Goal: Task Accomplishment & Management: Use online tool/utility

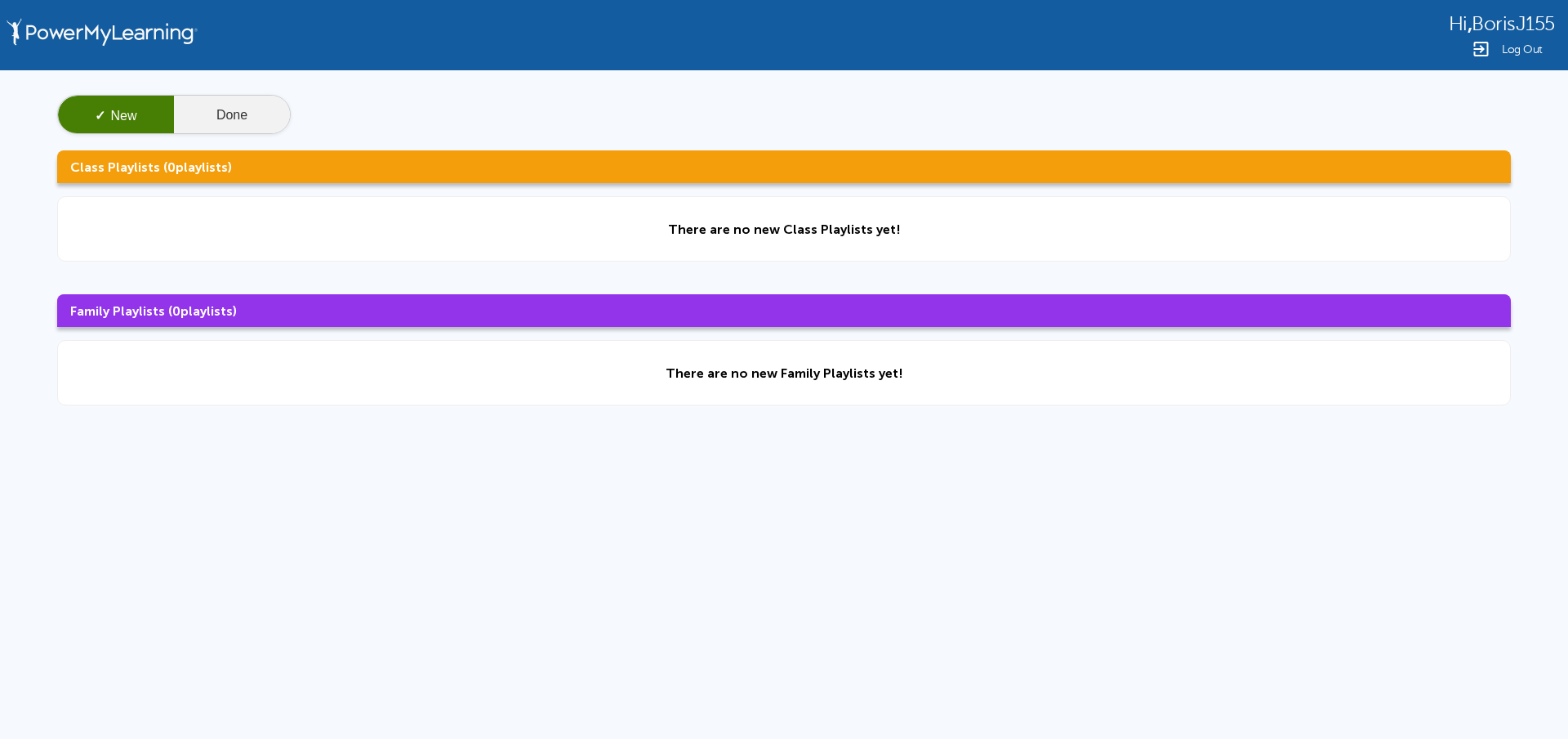
click at [251, 113] on button "Done" at bounding box center [231, 115] width 116 height 40
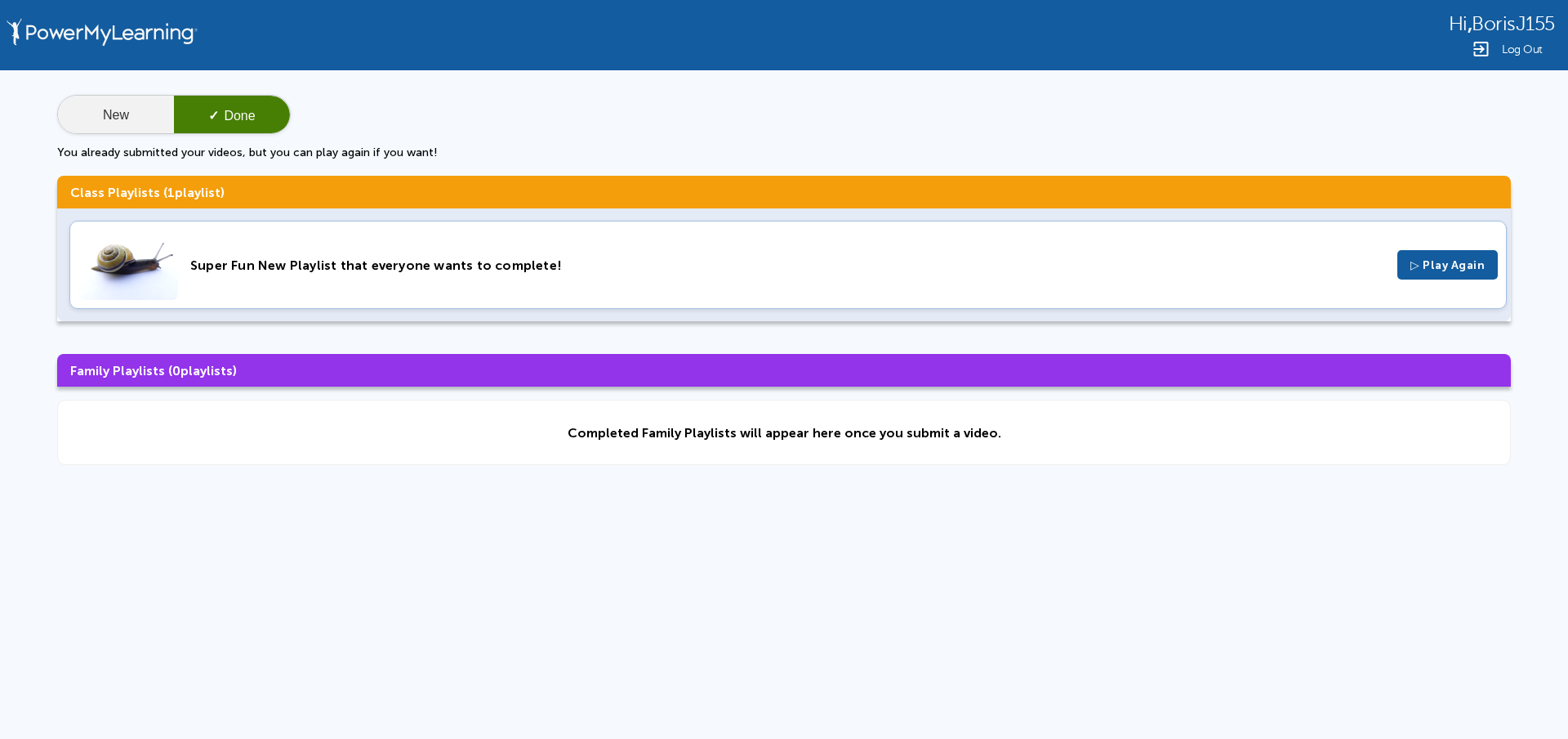
click at [145, 111] on button "New" at bounding box center [115, 115] width 116 height 40
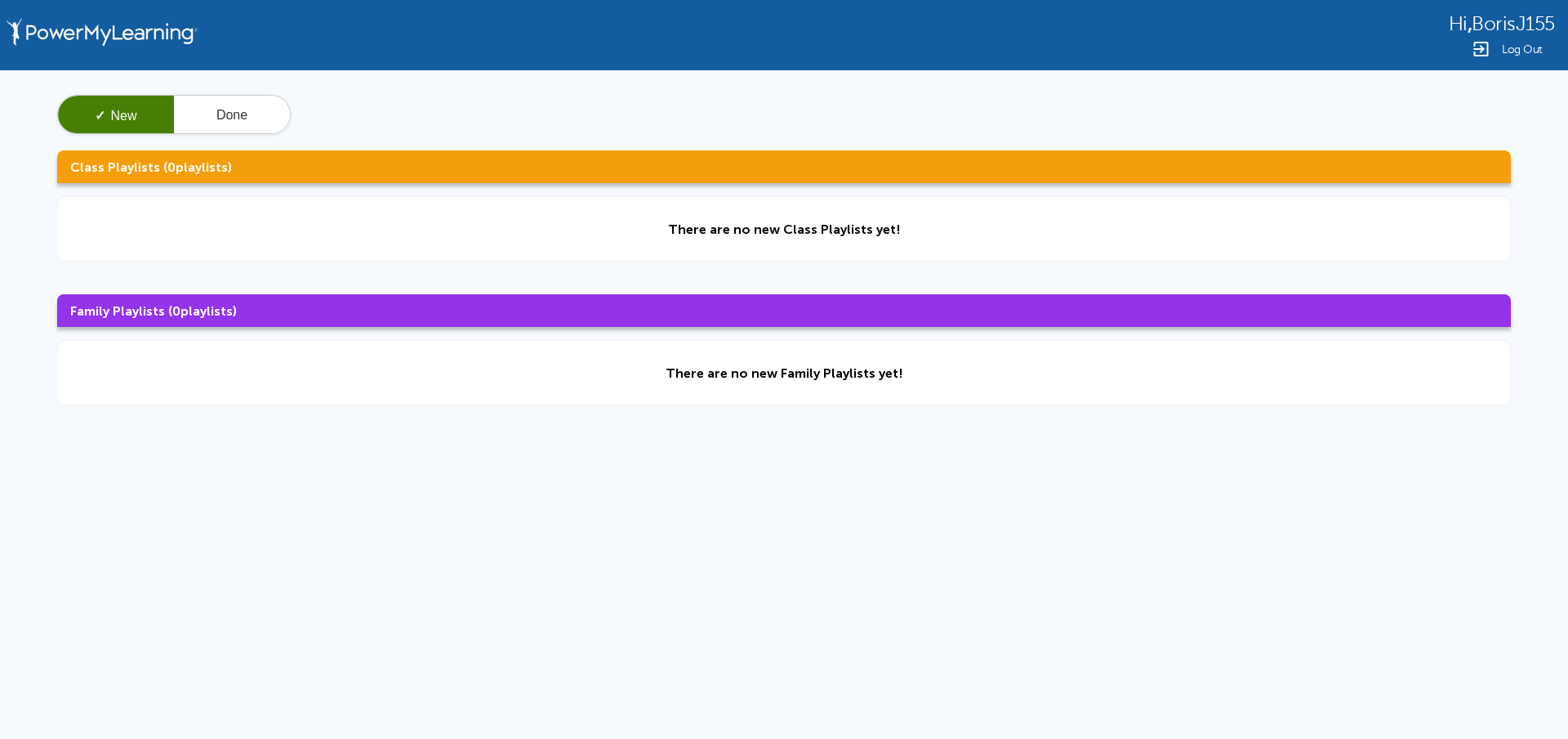
click at [1490, 50] on img at bounding box center [1481, 50] width 20 height 20
click at [234, 113] on button "Done" at bounding box center [231, 115] width 116 height 40
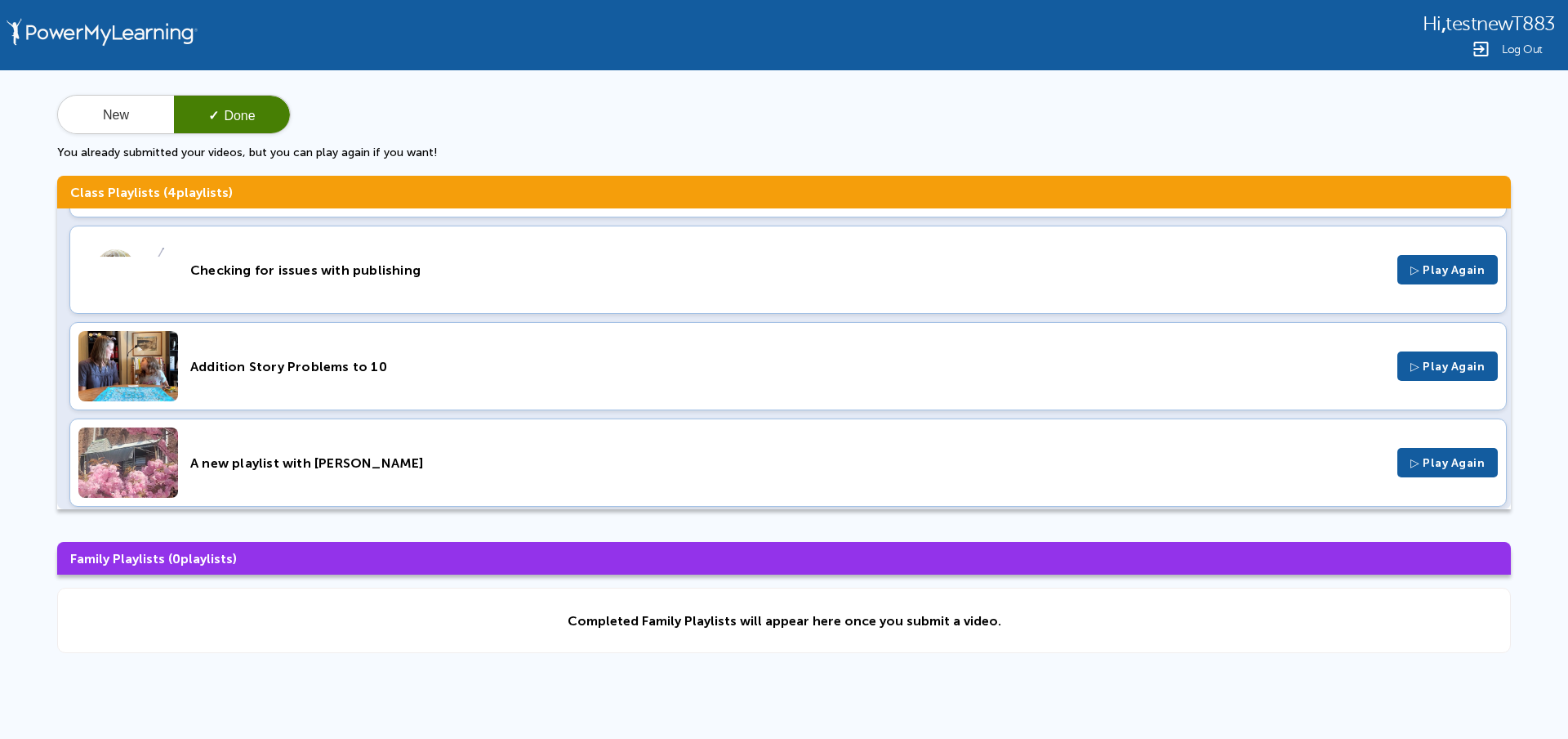
scroll to position [98, 0]
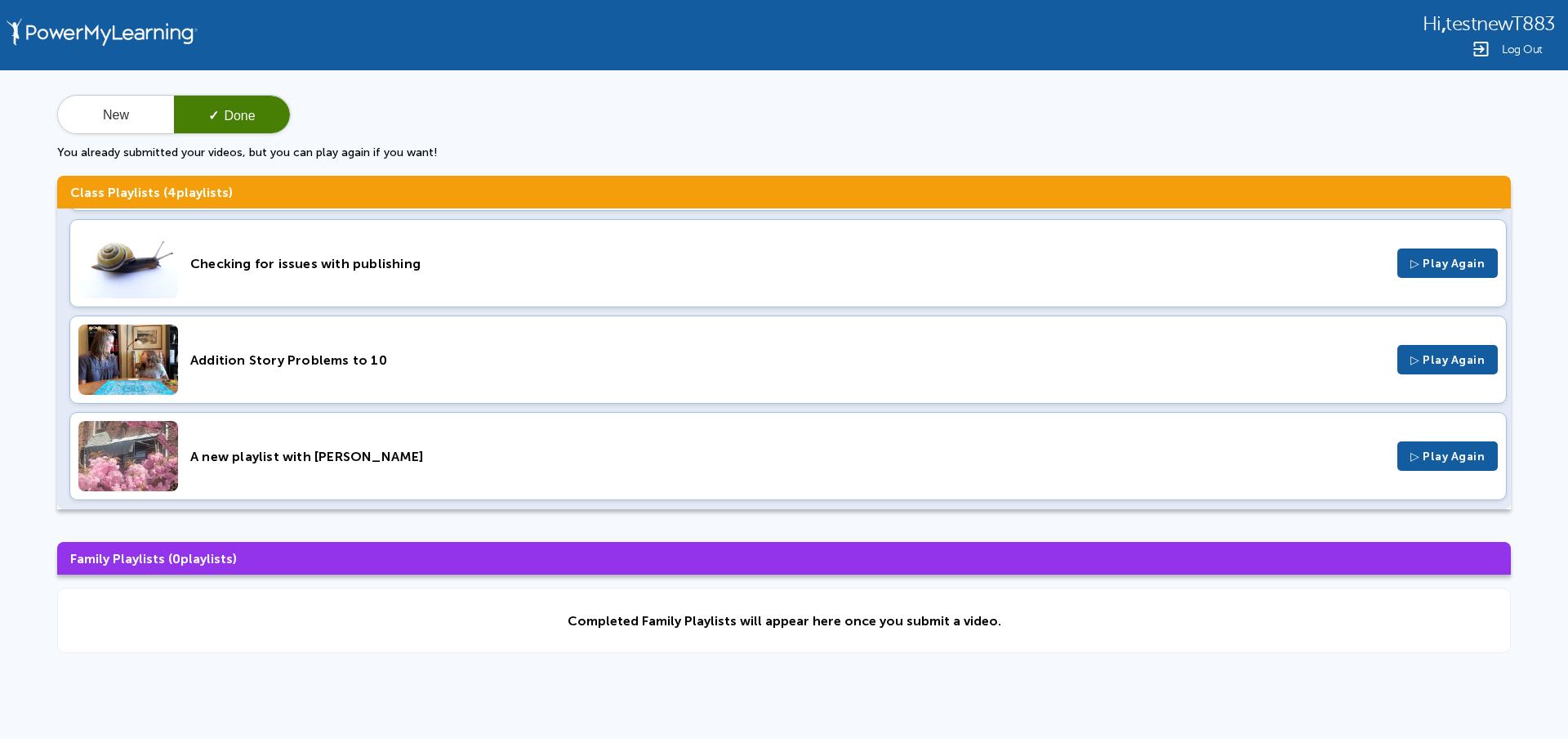
click at [358, 357] on div "Addition Story Problems to 10" at bounding box center [788, 359] width 1195 height 15
